Goal: Information Seeking & Learning: Learn about a topic

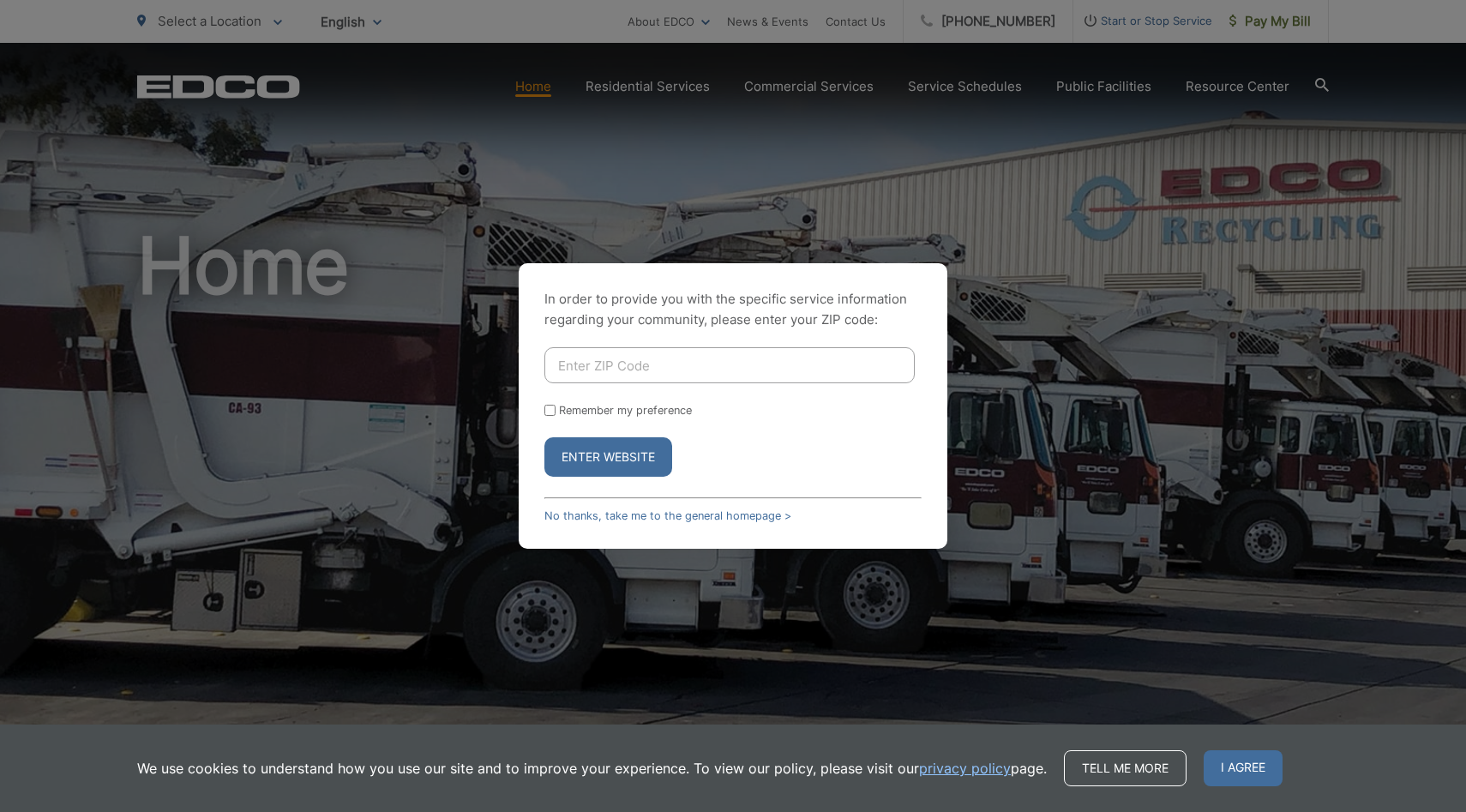
click at [732, 373] on input "Enter ZIP Code" at bounding box center [729, 365] width 370 height 36
type input "92024"
click at [623, 462] on button "Enter Website" at bounding box center [608, 457] width 127 height 39
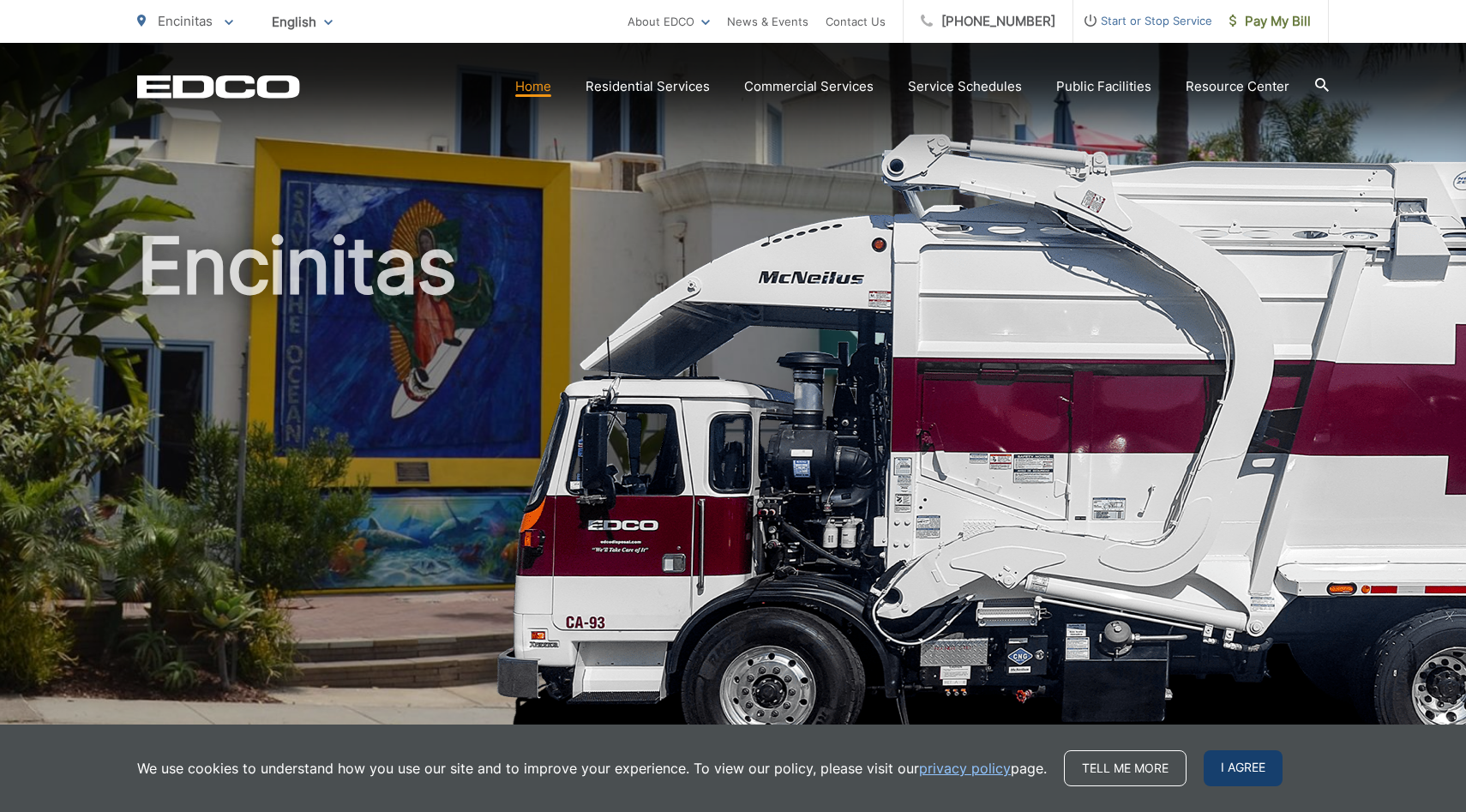
click at [1235, 760] on span "I agree" at bounding box center [1243, 768] width 79 height 36
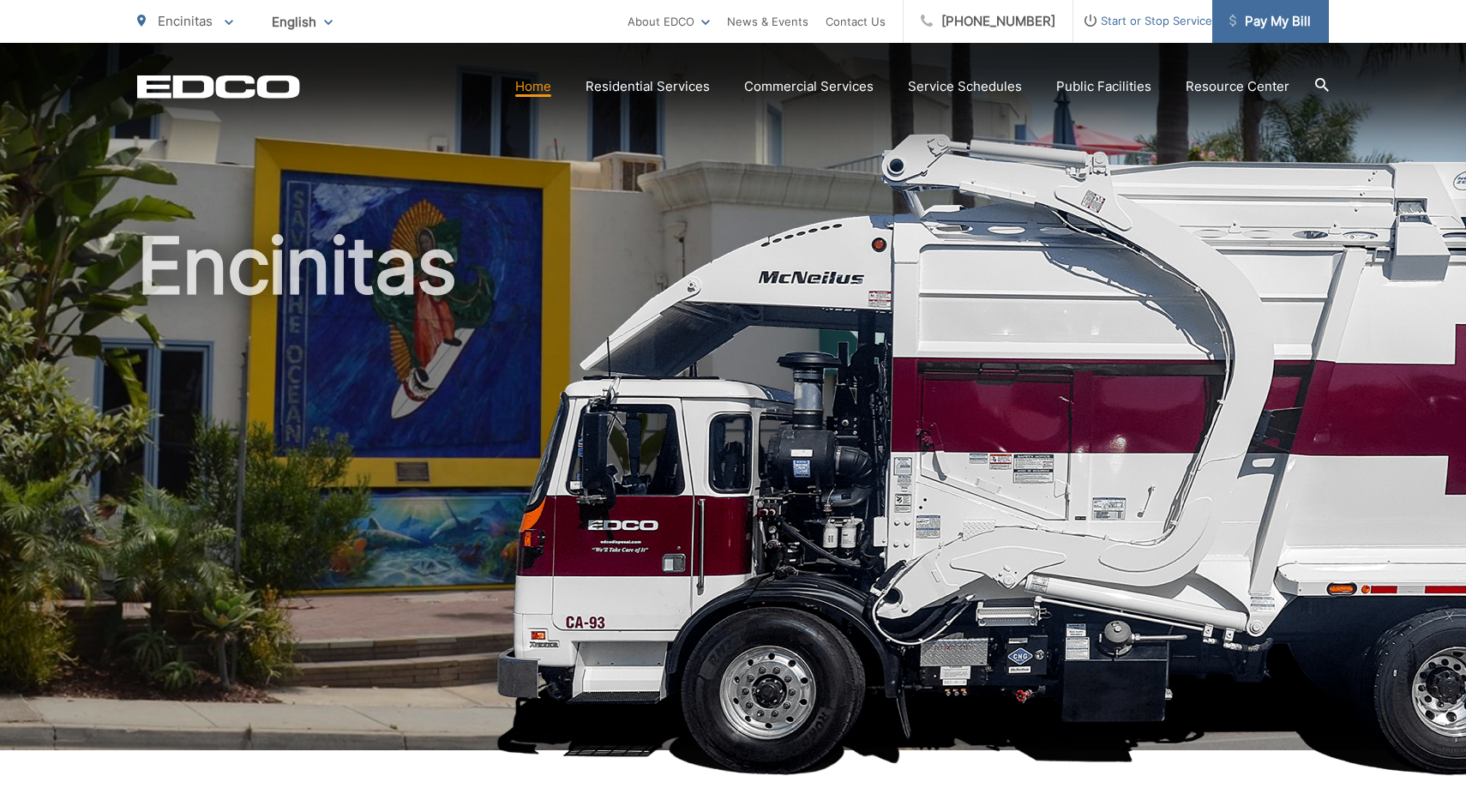
click at [1271, 30] on span "Pay My Bill" at bounding box center [1270, 22] width 81 height 21
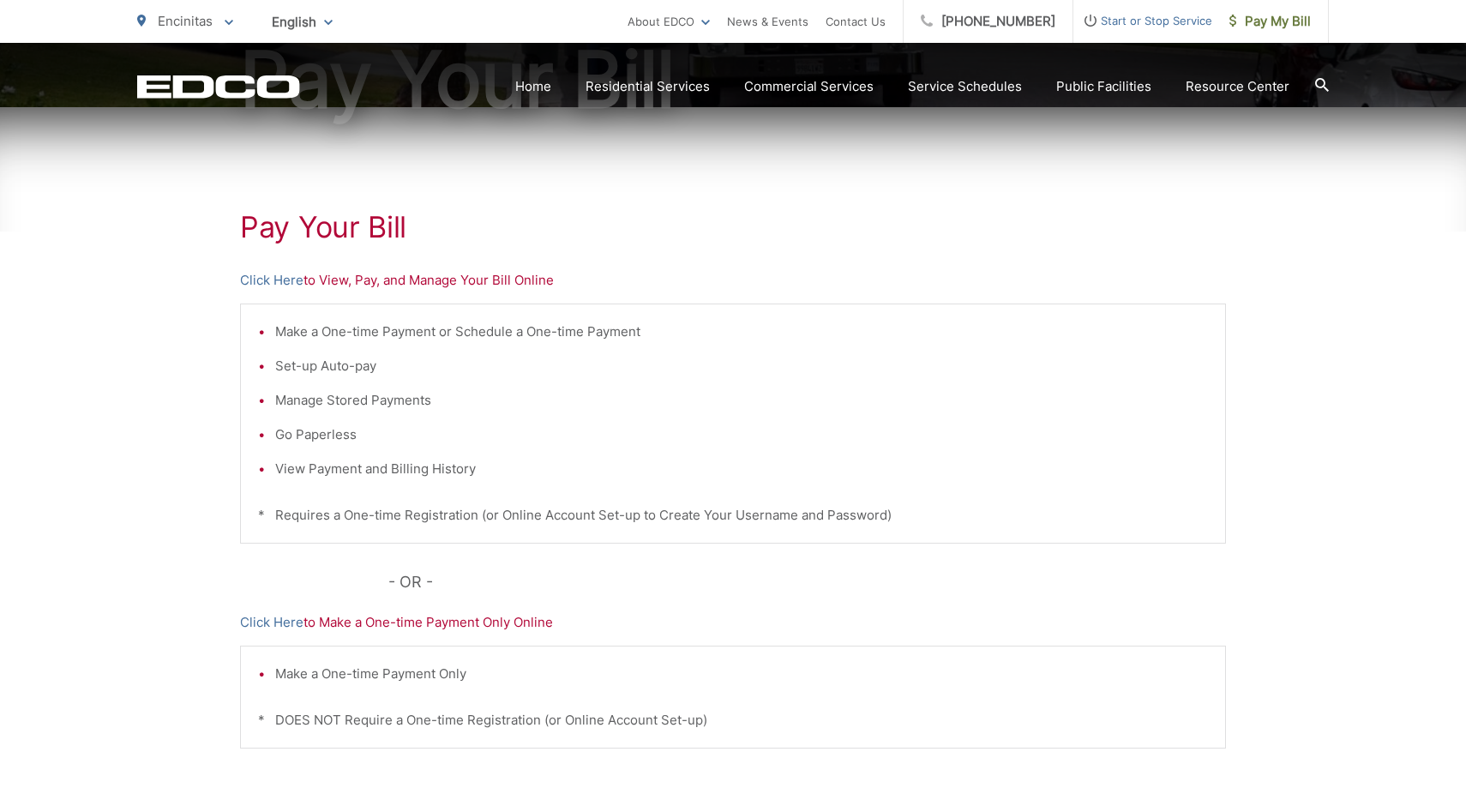
scroll to position [237, 0]
click at [174, 275] on div "Pay Your Bill Click Here to View, Pay, and Manage Your Bill Online Make a One-t…" at bounding box center [733, 492] width 1466 height 770
click at [251, 280] on link "Click Here" at bounding box center [272, 279] width 64 height 21
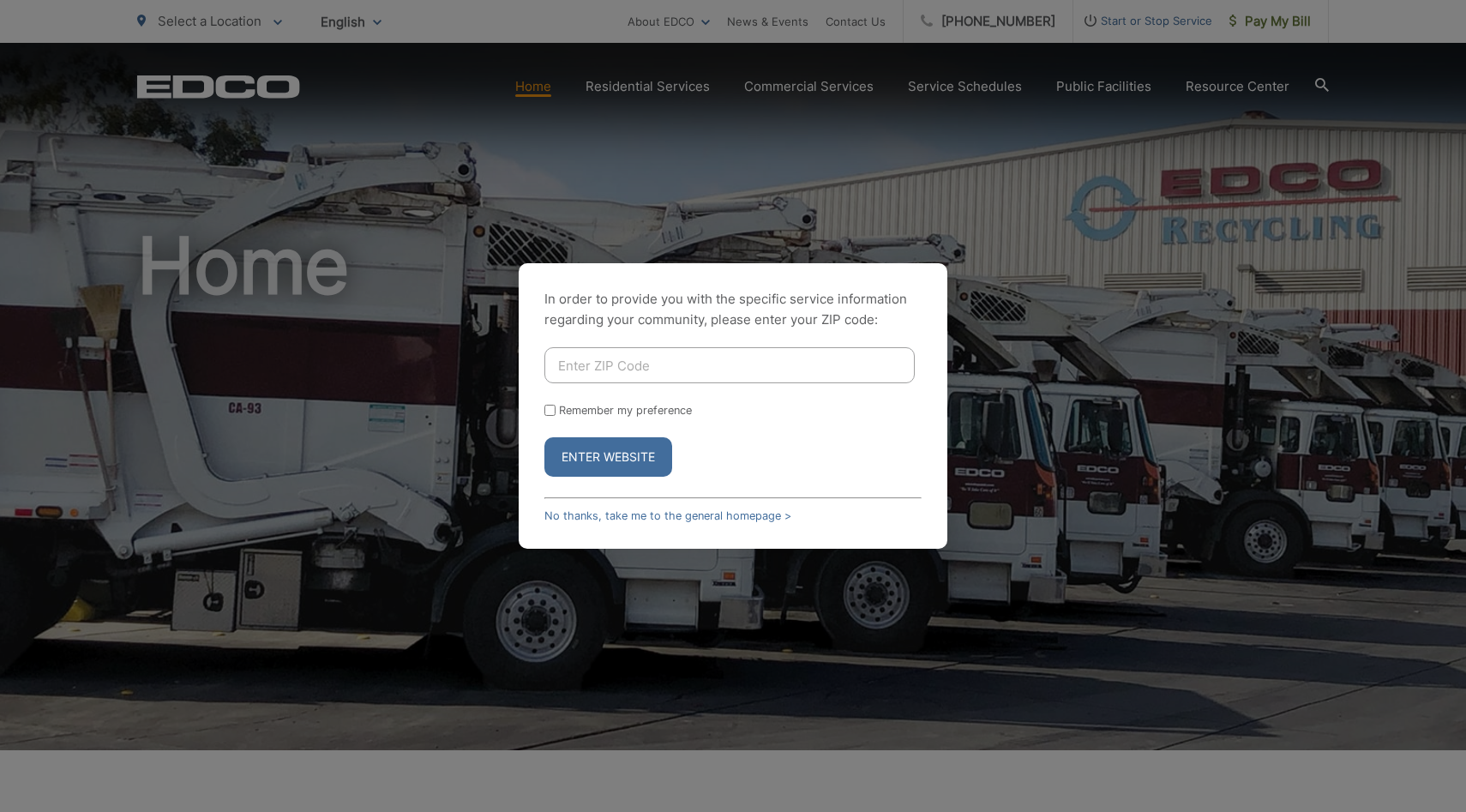
click at [613, 458] on button "Enter Website" at bounding box center [608, 457] width 127 height 39
click at [620, 371] on input "Enter ZIP Code" at bounding box center [729, 365] width 370 height 36
type input "92024"
click at [630, 451] on button "Enter Website" at bounding box center [608, 457] width 127 height 39
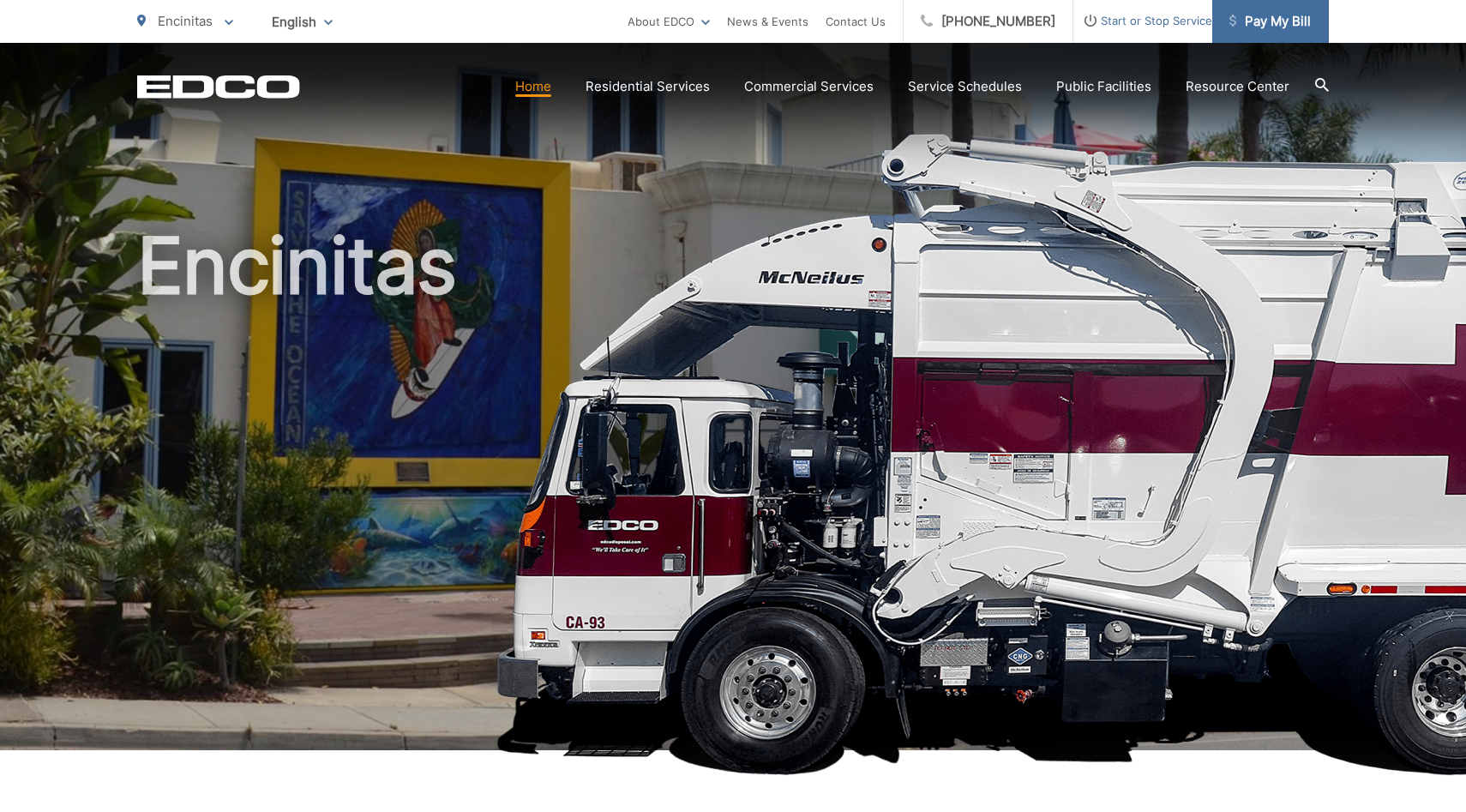
click at [1267, 24] on span "Pay My Bill" at bounding box center [1270, 22] width 81 height 21
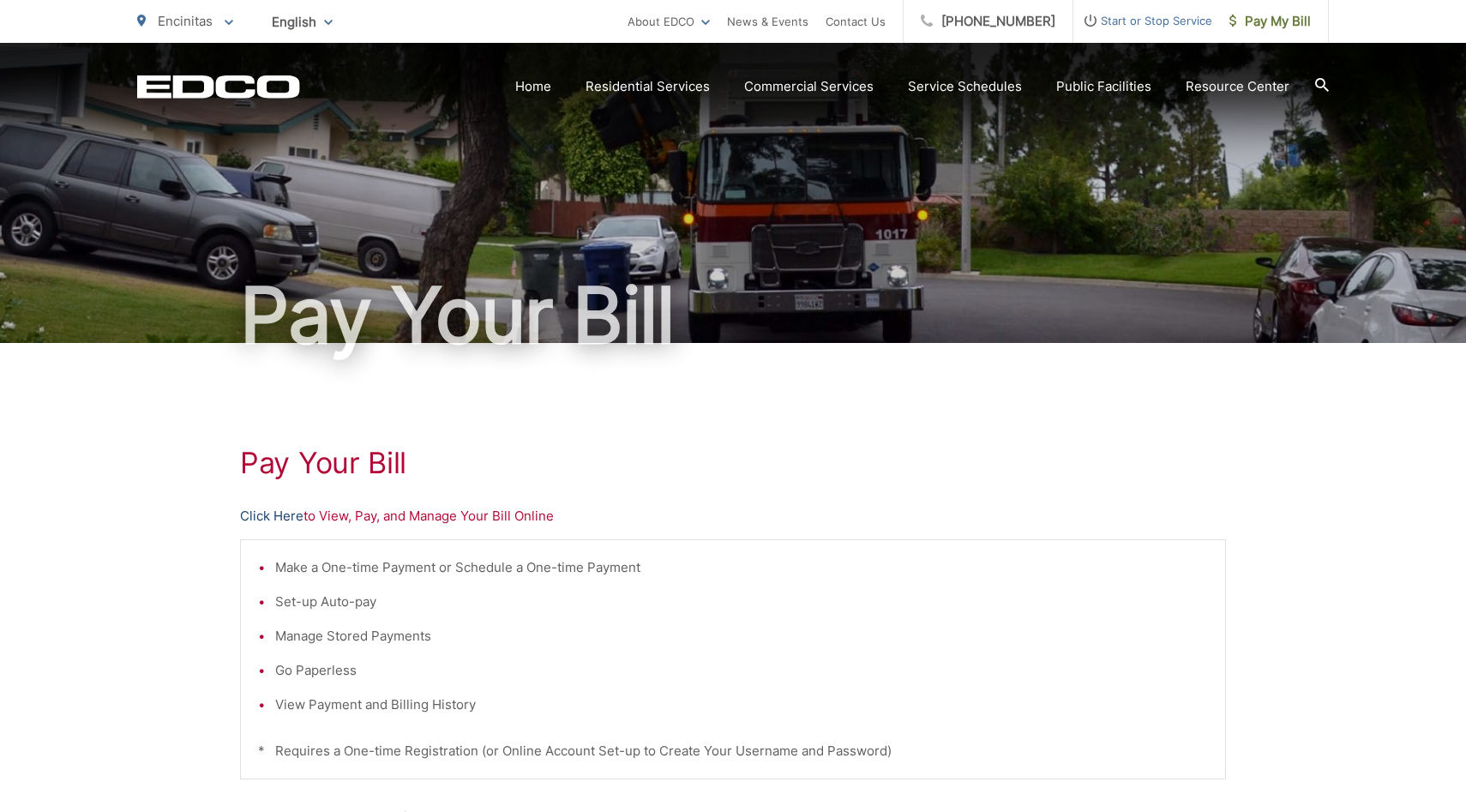
click at [268, 513] on link "Click Here" at bounding box center [272, 516] width 64 height 21
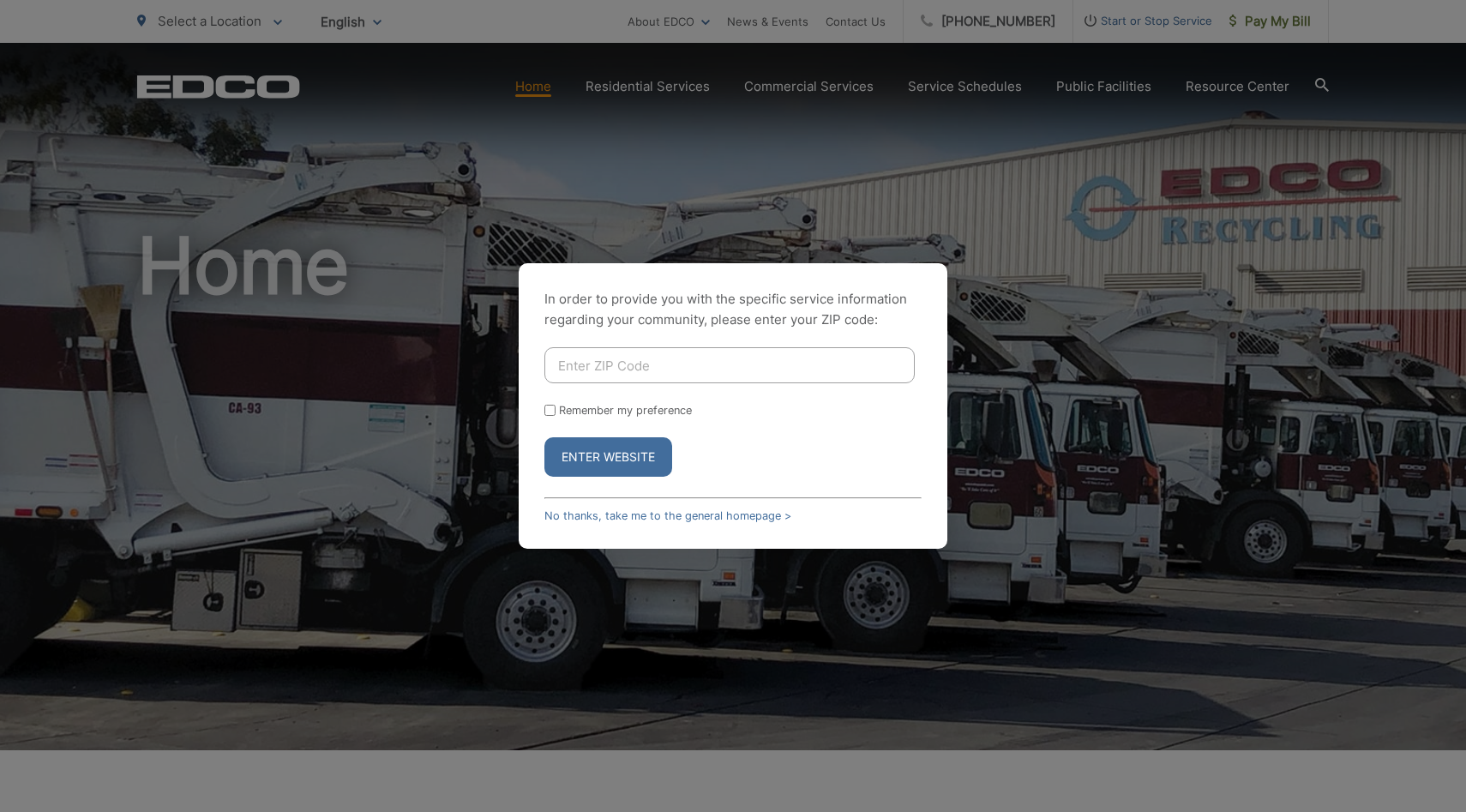
click at [632, 369] on input "Enter ZIP Code" at bounding box center [729, 365] width 370 height 36
type input "92024"
click at [605, 456] on button "Enter Website" at bounding box center [608, 457] width 127 height 39
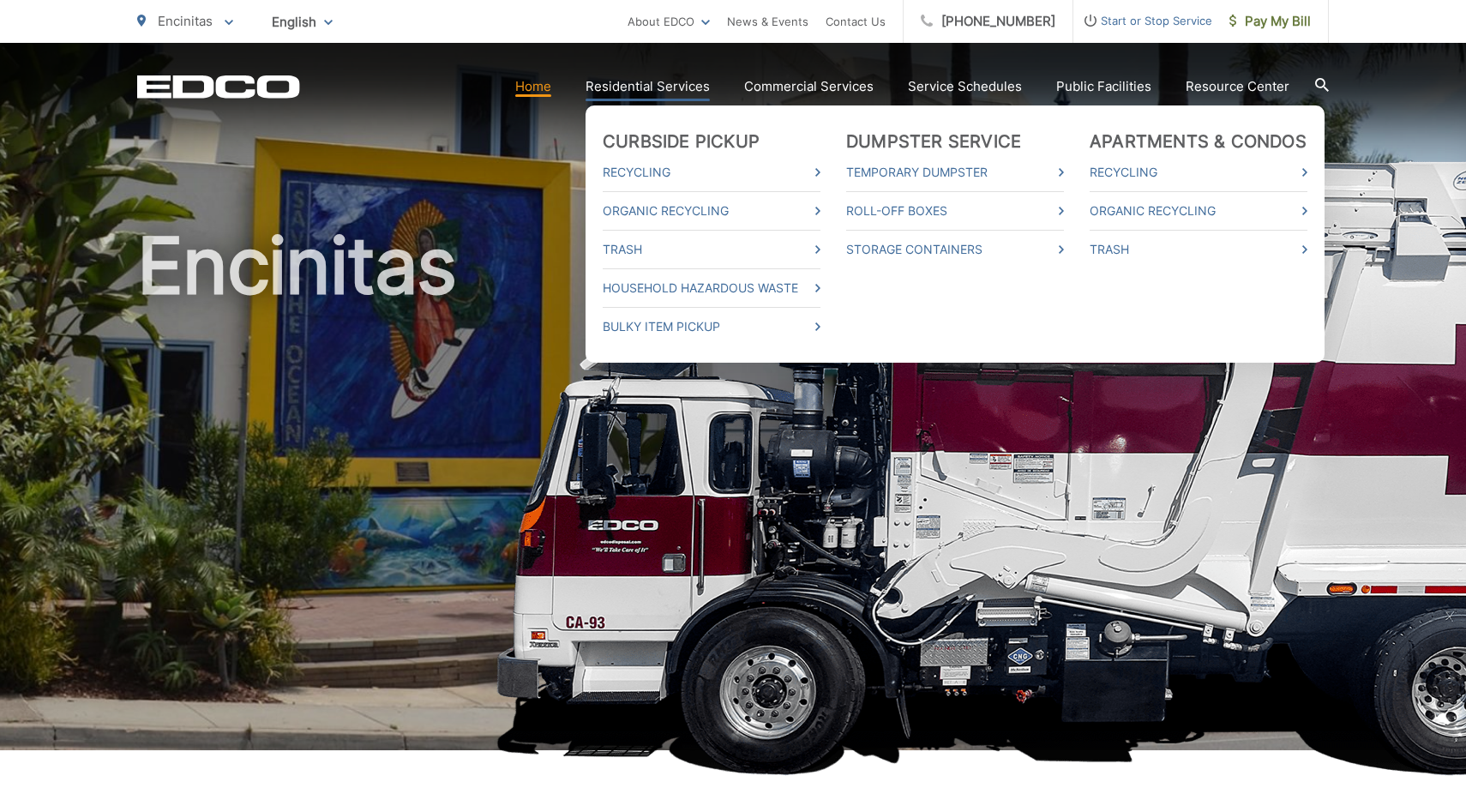
click at [657, 88] on link "Residential Services" at bounding box center [647, 86] width 125 height 21
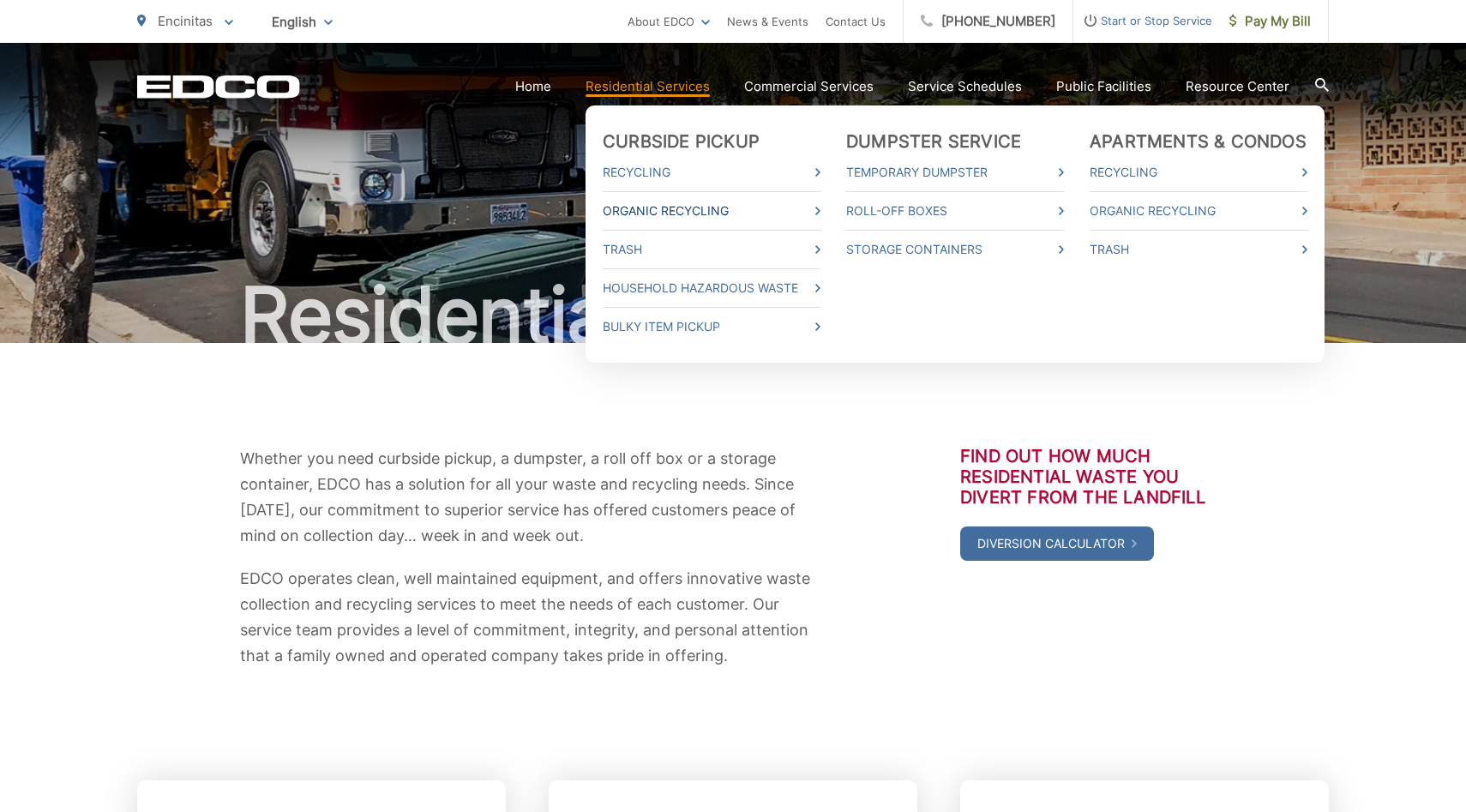
click at [628, 207] on link "Organic Recycling" at bounding box center [711, 211] width 217 height 21
